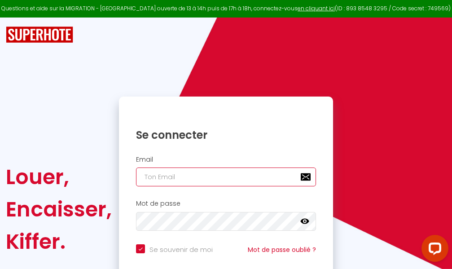
click at [258, 178] on input "email" at bounding box center [226, 176] width 180 height 19
type input "m"
checkbox input "true"
type input "ma"
checkbox input "true"
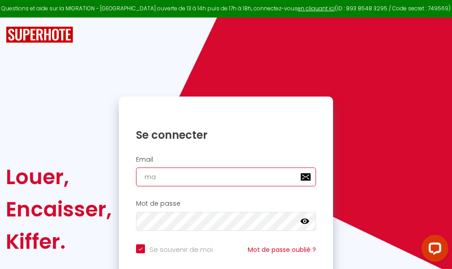
type input "mar"
checkbox input "true"
type input "marc"
checkbox input "true"
type input "marcd"
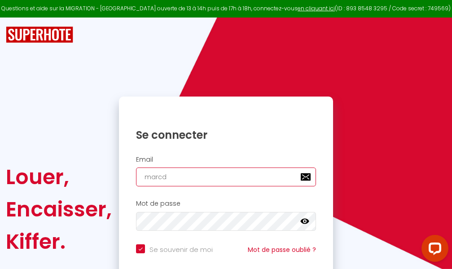
checkbox input "true"
type input "marcdp"
checkbox input "true"
type input "marcdpo"
checkbox input "true"
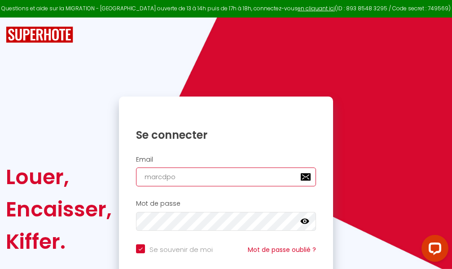
type input "marcdpoz"
checkbox input "true"
type input "marcdpoz."
checkbox input "true"
type input "marcdpoz.l"
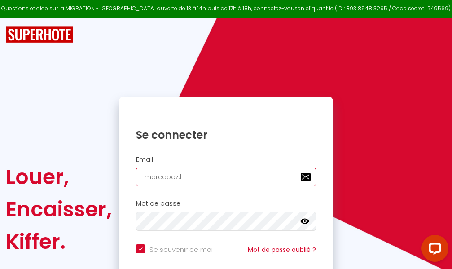
checkbox input "true"
type input "marcdpoz.lo"
checkbox input "true"
type input "marcdpoz.loc"
checkbox input "true"
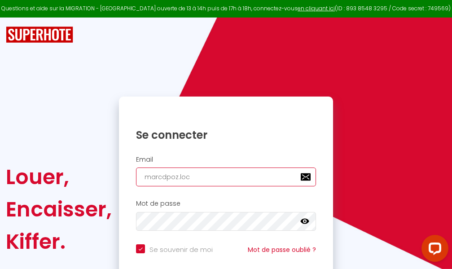
type input "marcdpoz.loca"
checkbox input "true"
type input "marcdpoz.locat"
checkbox input "true"
type input "marcdpoz.locati"
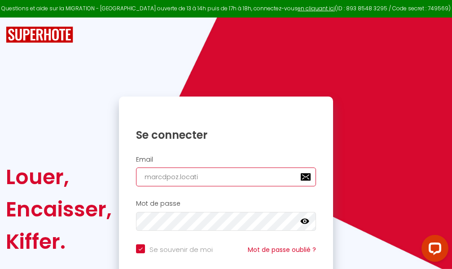
checkbox input "true"
type input "marcdpoz.locatio"
checkbox input "true"
type input "marcdpoz.location"
checkbox input "true"
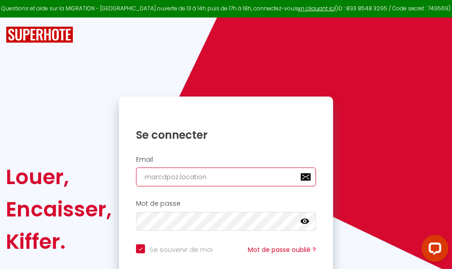
type input "marcdpoz.location@"
checkbox input "true"
type input "marcdpoz.location@g"
checkbox input "true"
type input "marcdpoz.location@gm"
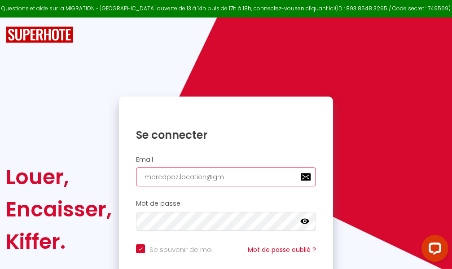
checkbox input "true"
type input "marcdpoz.location@gma"
checkbox input "true"
type input "marcdpoz.location@gmai"
checkbox input "true"
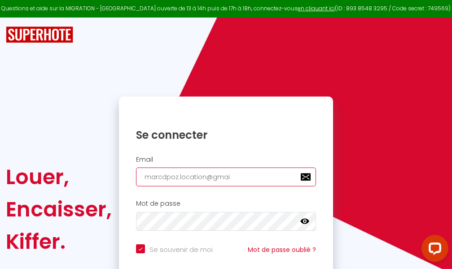
type input "[EMAIL_ADDRESS]"
checkbox input "true"
type input "[EMAIL_ADDRESS]."
checkbox input "true"
type input "marcdpoz.location@gmail.c"
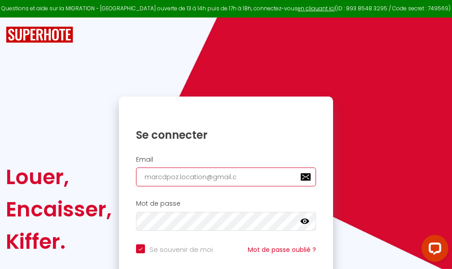
checkbox input "true"
type input "[EMAIL_ADDRESS][DOMAIN_NAME]"
checkbox input "true"
type input "[EMAIL_ADDRESS][DOMAIN_NAME]"
checkbox input "true"
